Goal: Find specific page/section: Find specific page/section

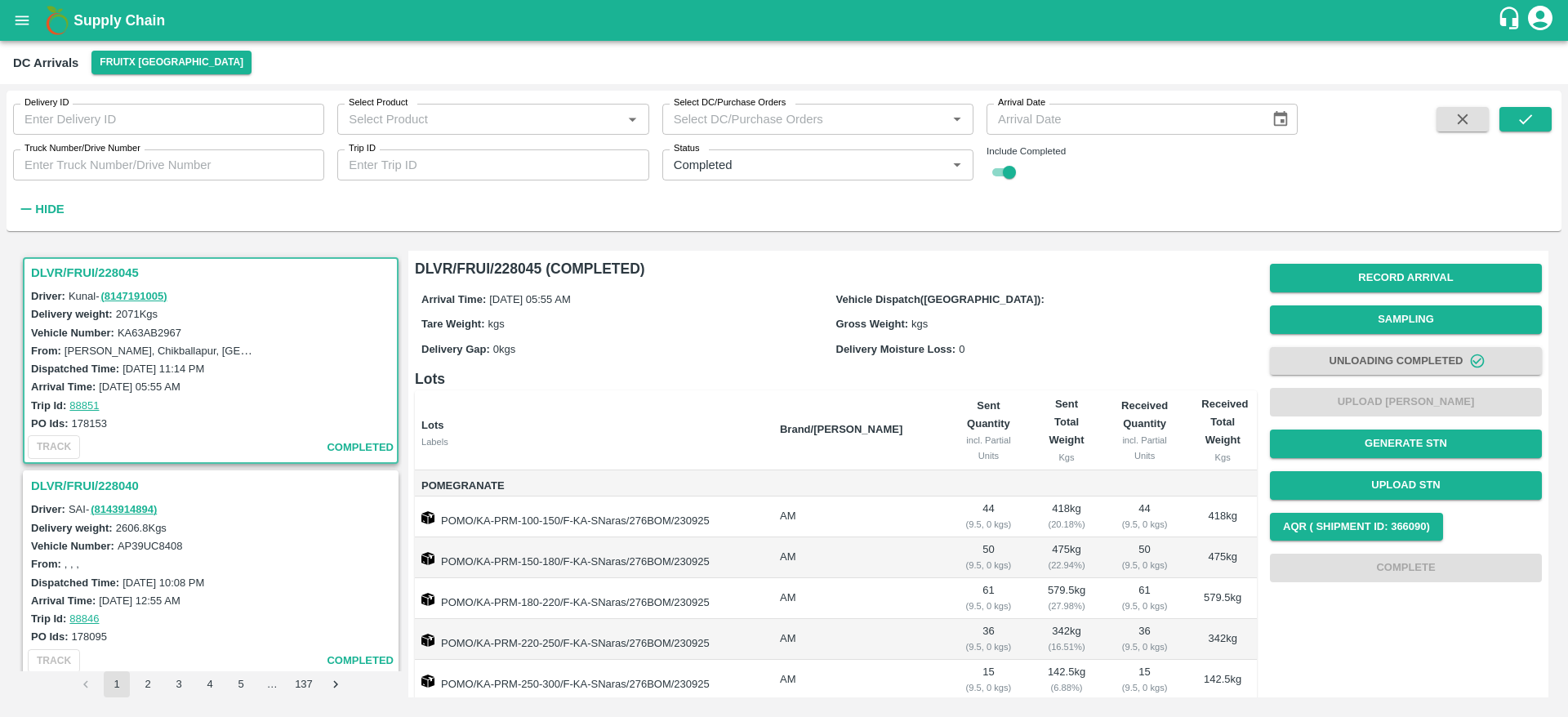
scroll to position [280, 0]
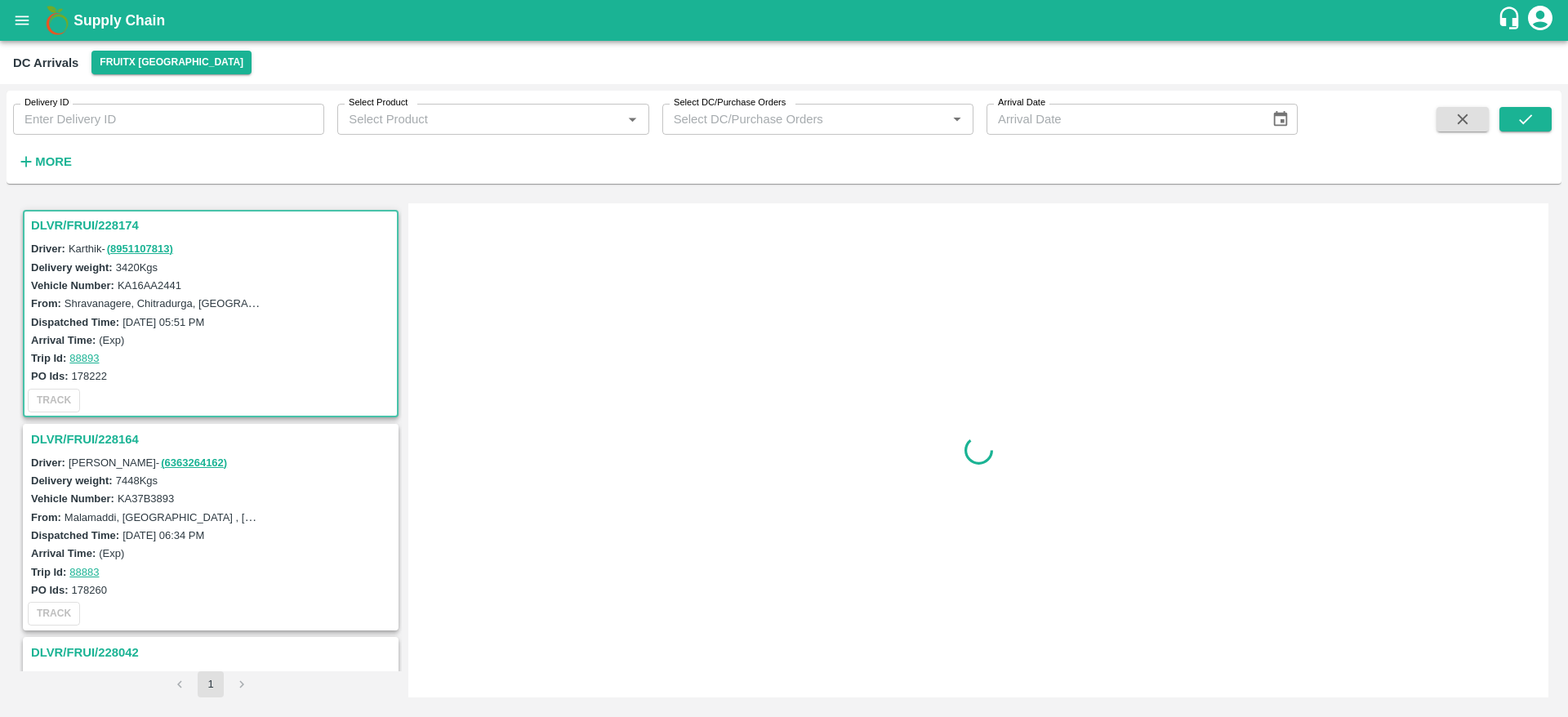
click at [18, 30] on button "open drawer" at bounding box center [22, 20] width 37 height 37
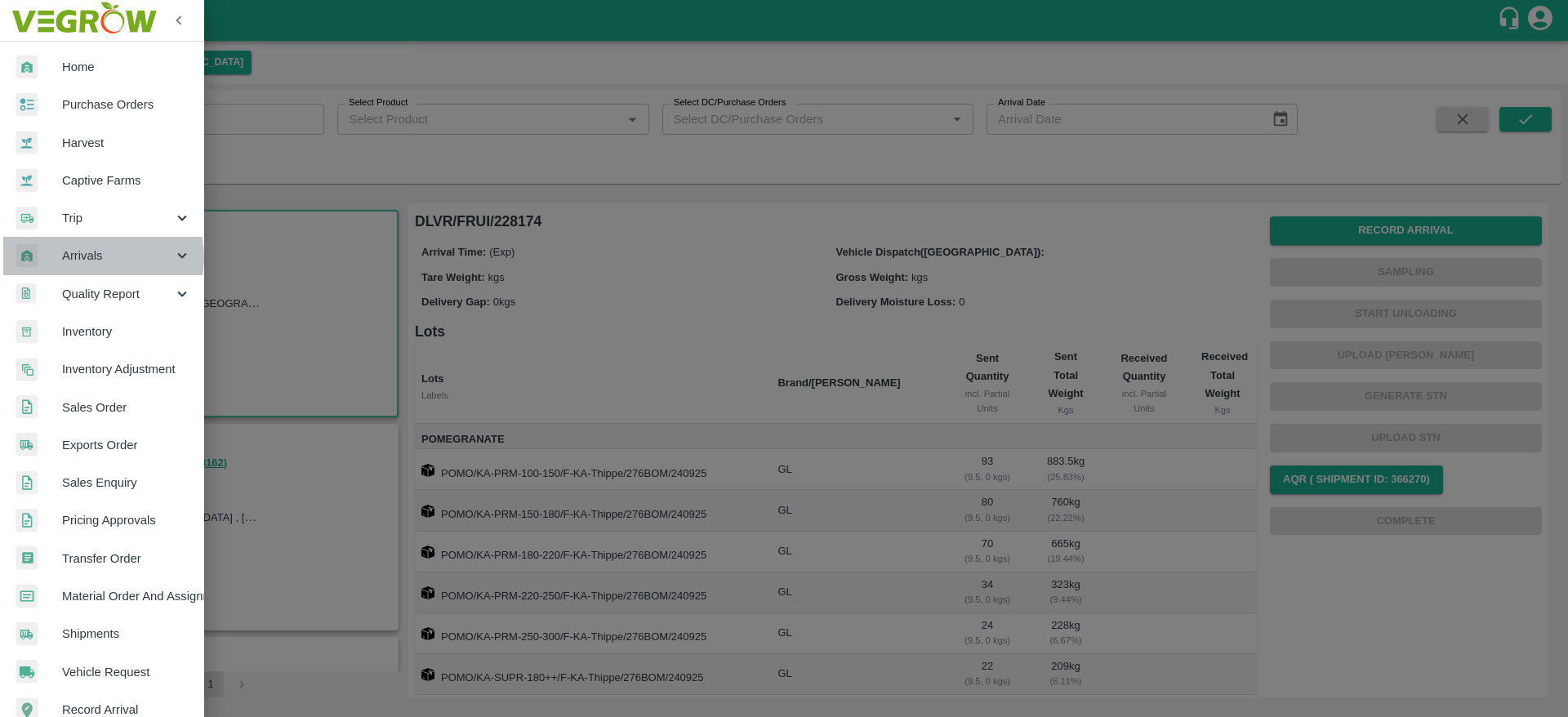
click at [102, 257] on span "Arrivals" at bounding box center [118, 255] width 111 height 18
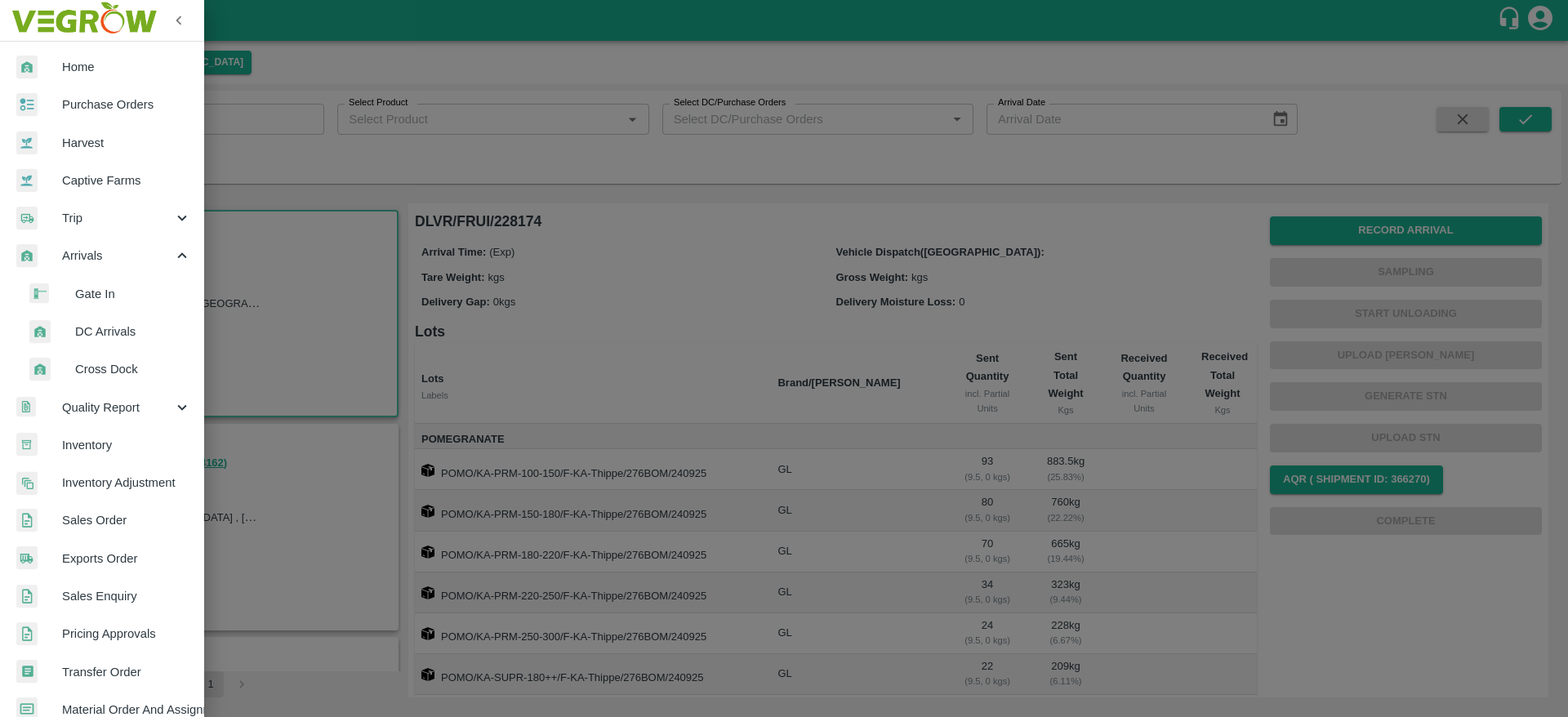
click at [113, 324] on span "DC Arrivals" at bounding box center [134, 332] width 116 height 18
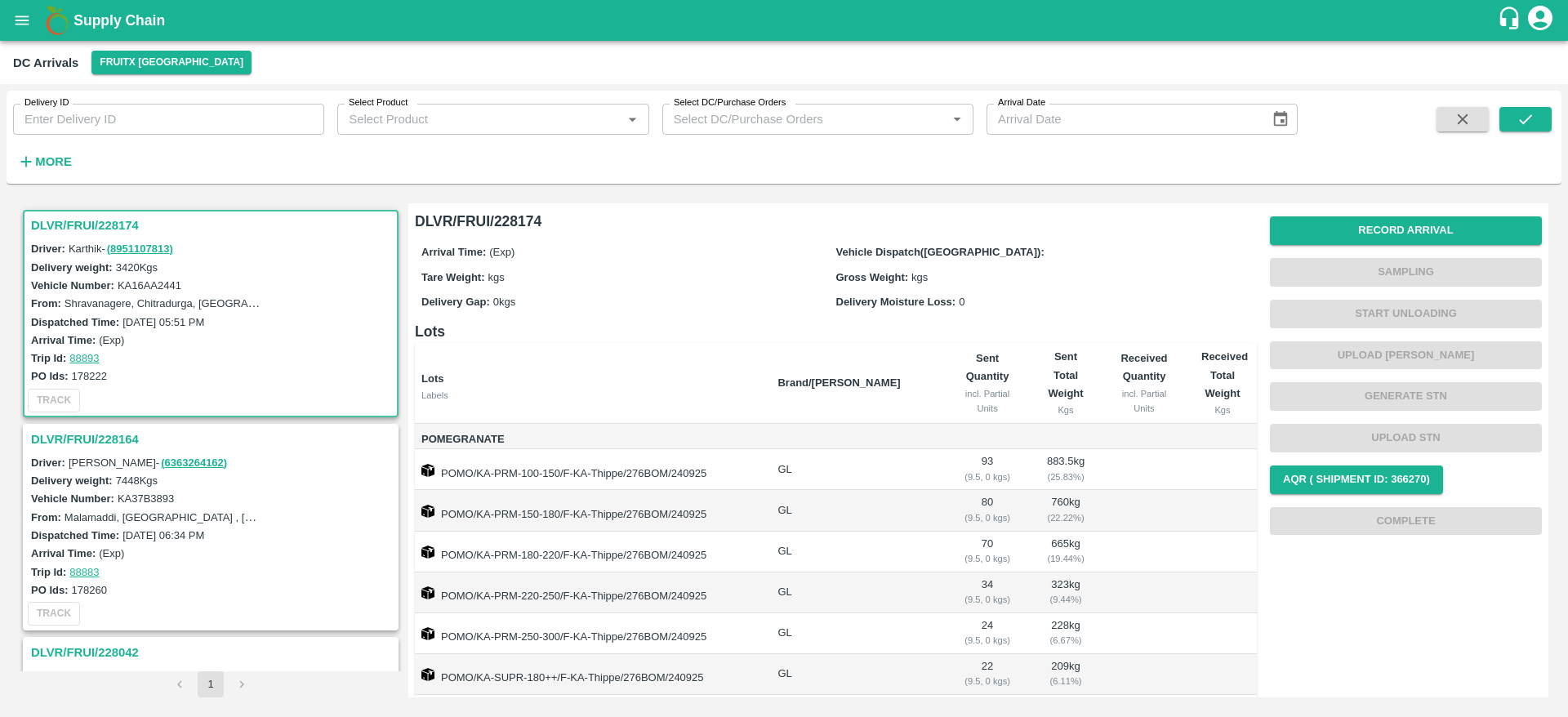
click at [61, 212] on div "DLVR/FRUI/228174" at bounding box center [210, 226] width 372 height 28
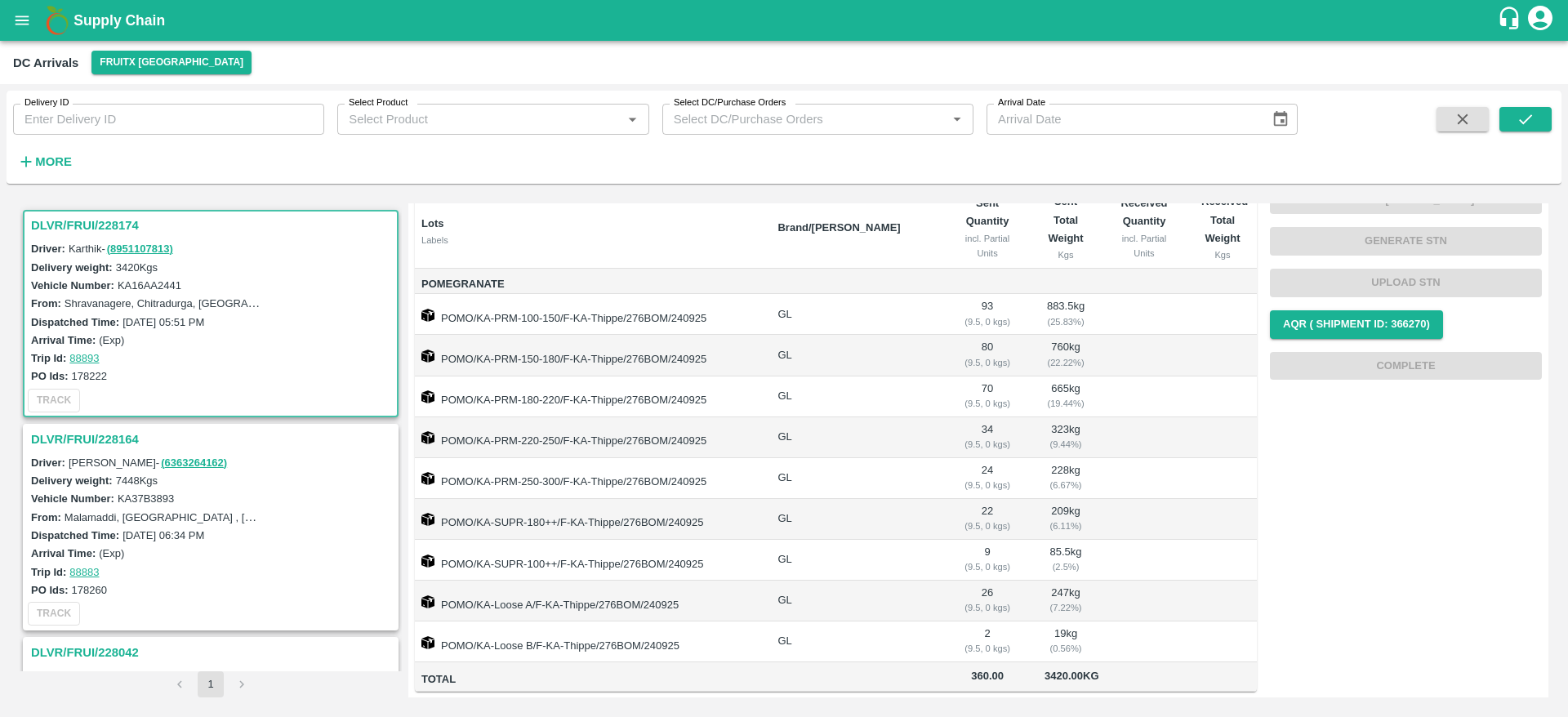
click at [93, 215] on h3 "DLVR/FRUI/228174" at bounding box center [213, 226] width 364 height 21
